Goal: Check status

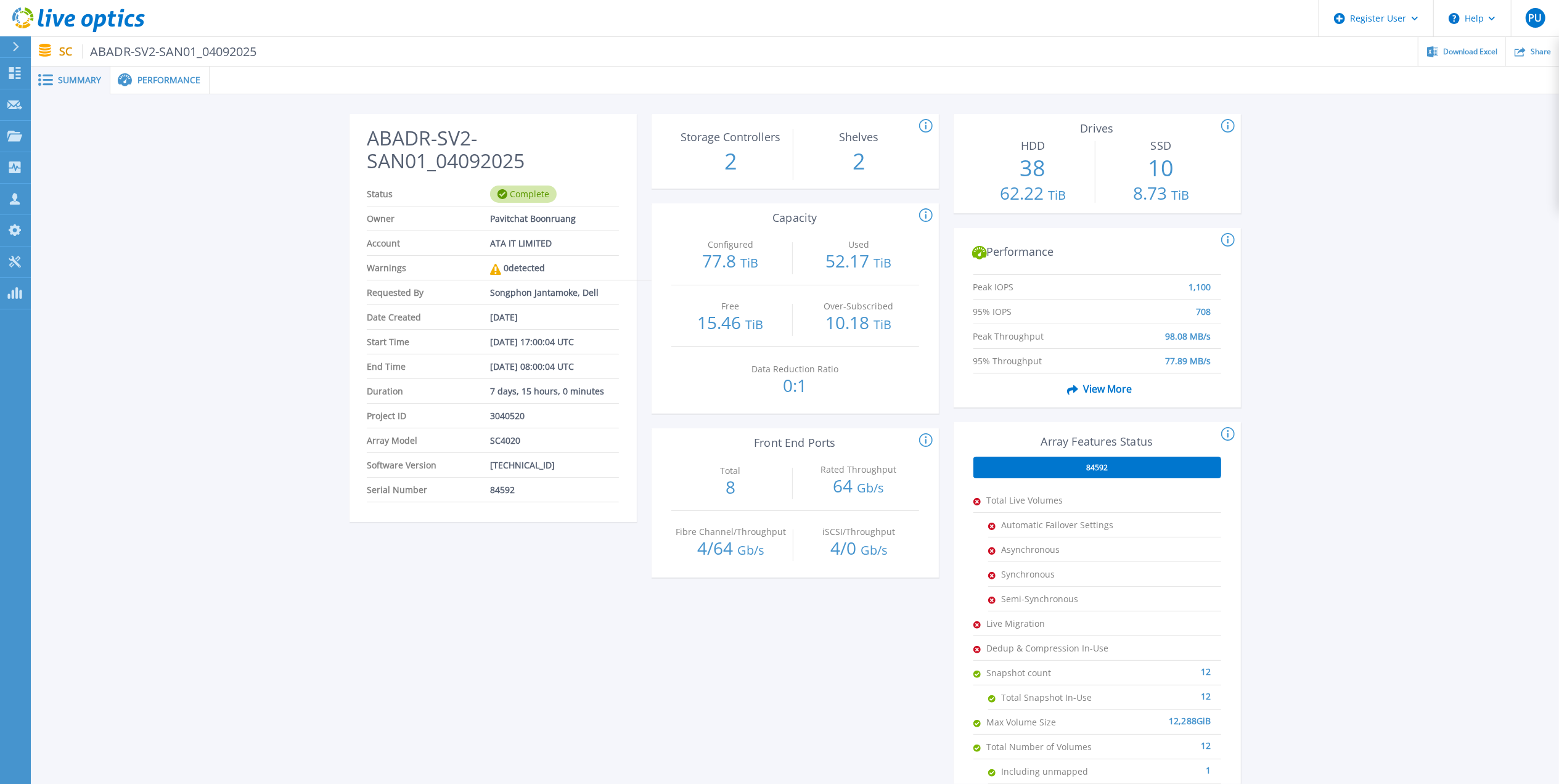
click at [704, 323] on span "View More" at bounding box center [1097, 389] width 69 height 23
